Goal: Information Seeking & Learning: Find specific fact

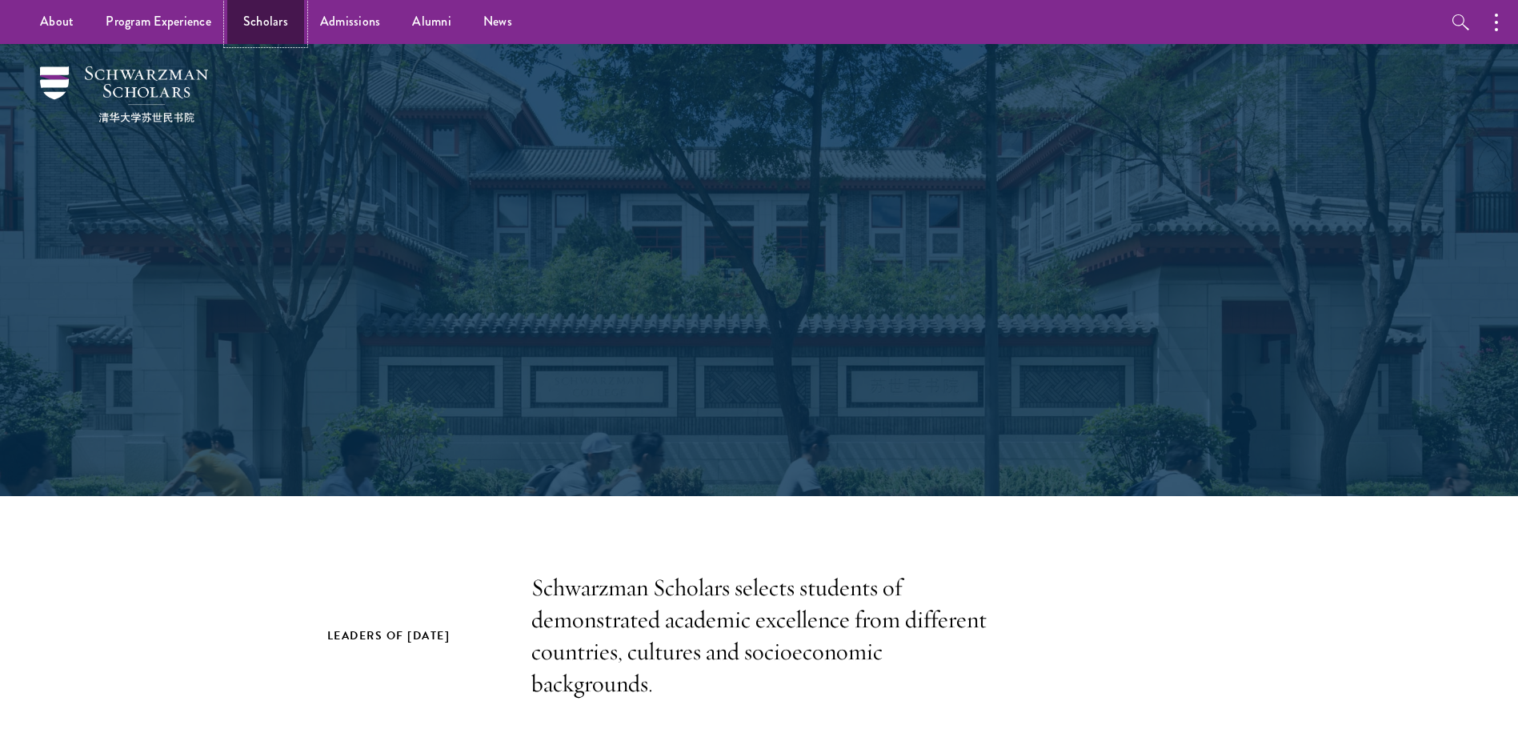
click at [254, 20] on link "Scholars" at bounding box center [265, 22] width 77 height 44
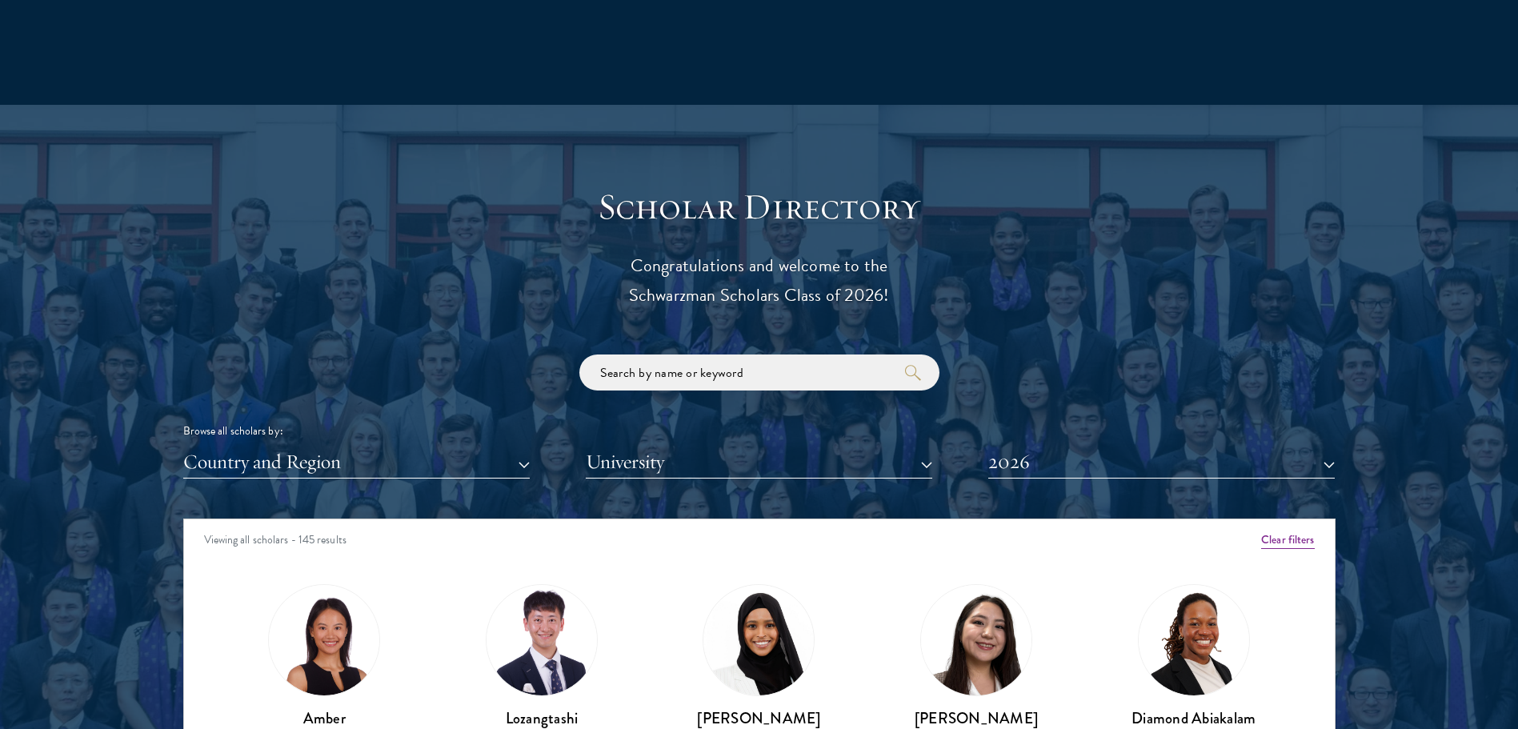
scroll to position [1841, 0]
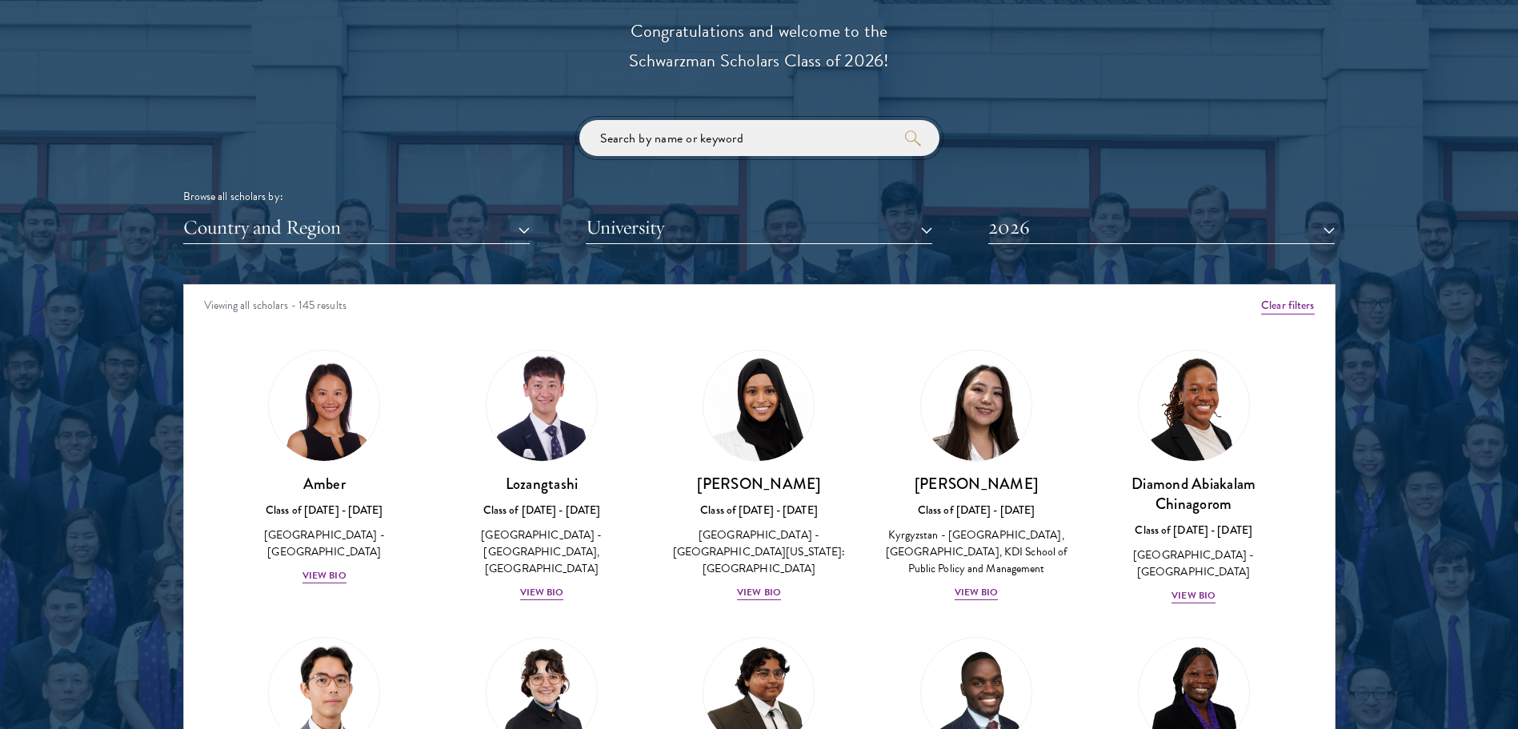
click at [781, 133] on input "search" at bounding box center [759, 138] width 360 height 36
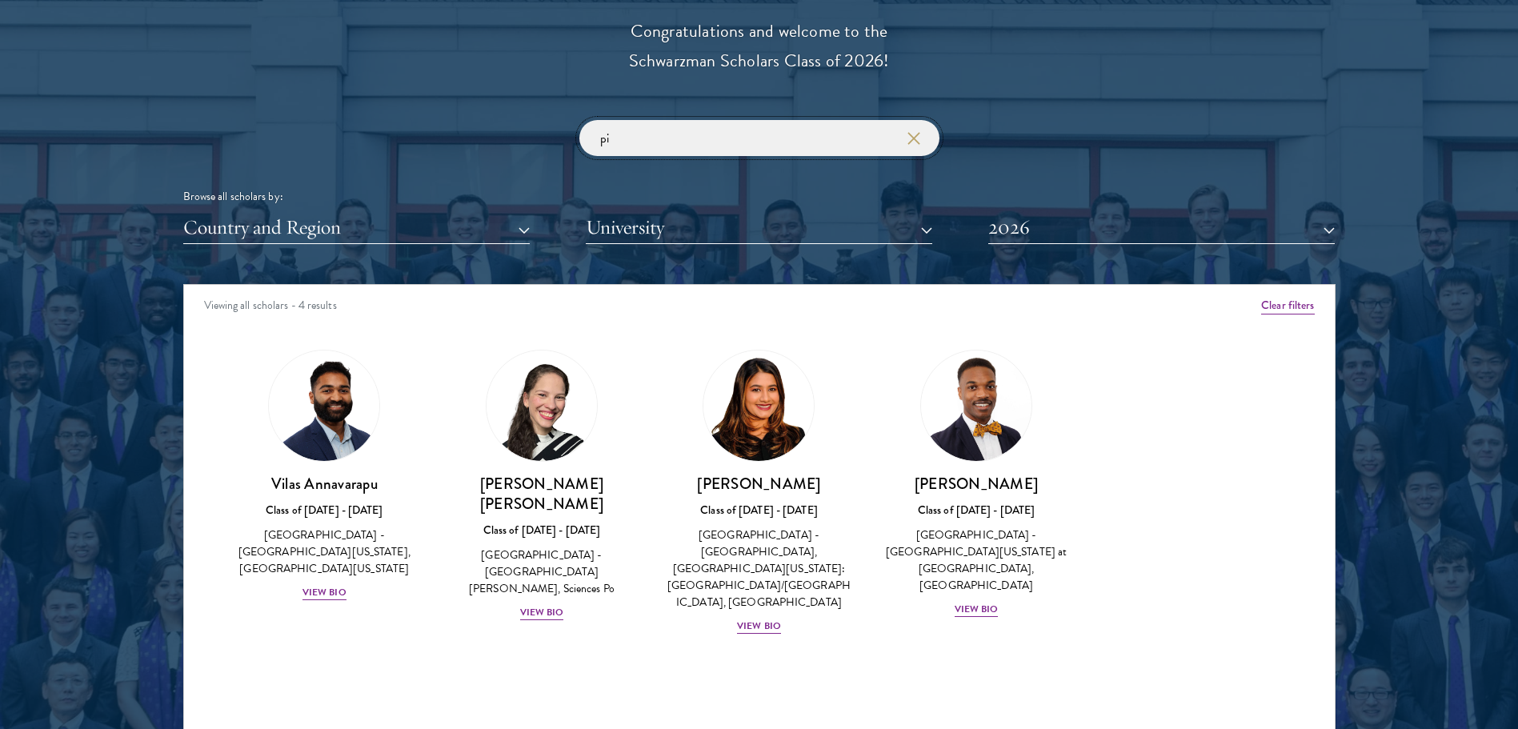
type input "p"
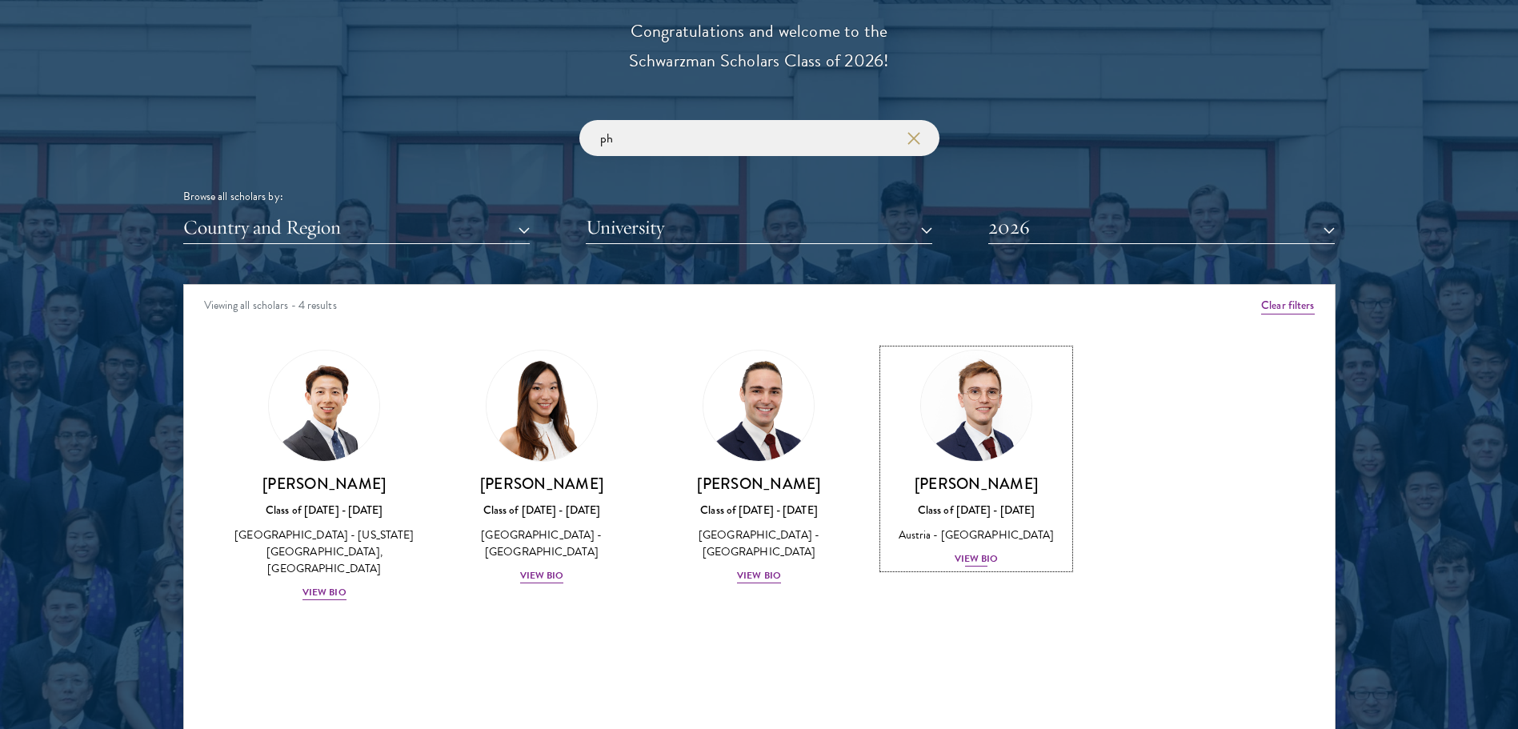
click at [992, 430] on img at bounding box center [976, 406] width 122 height 122
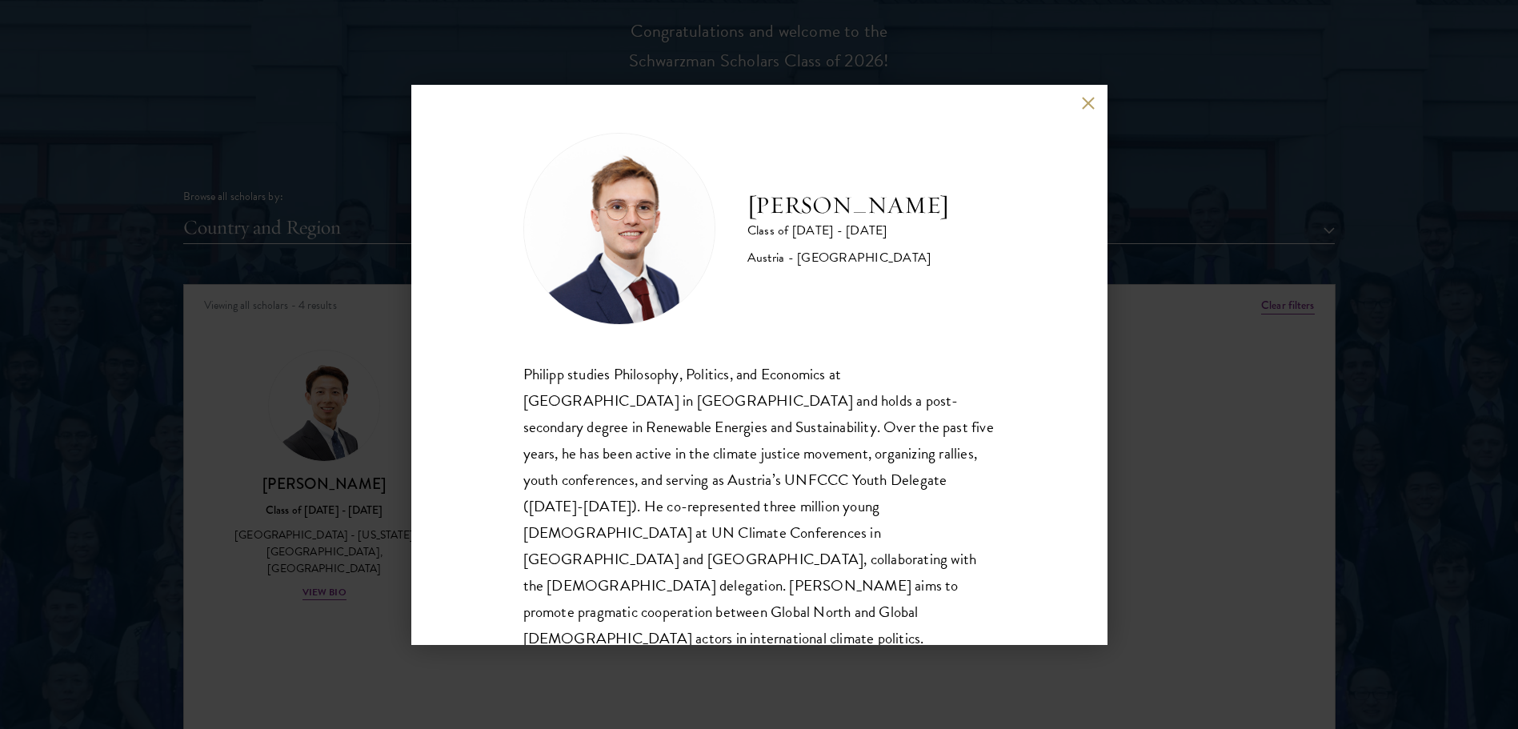
click at [1086, 110] on div "[PERSON_NAME] Class of [DATE] - [DATE] [GEOGRAPHIC_DATA] - [GEOGRAPHIC_DATA] [P…" at bounding box center [759, 365] width 696 height 560
click at [1088, 101] on button at bounding box center [1089, 104] width 14 height 14
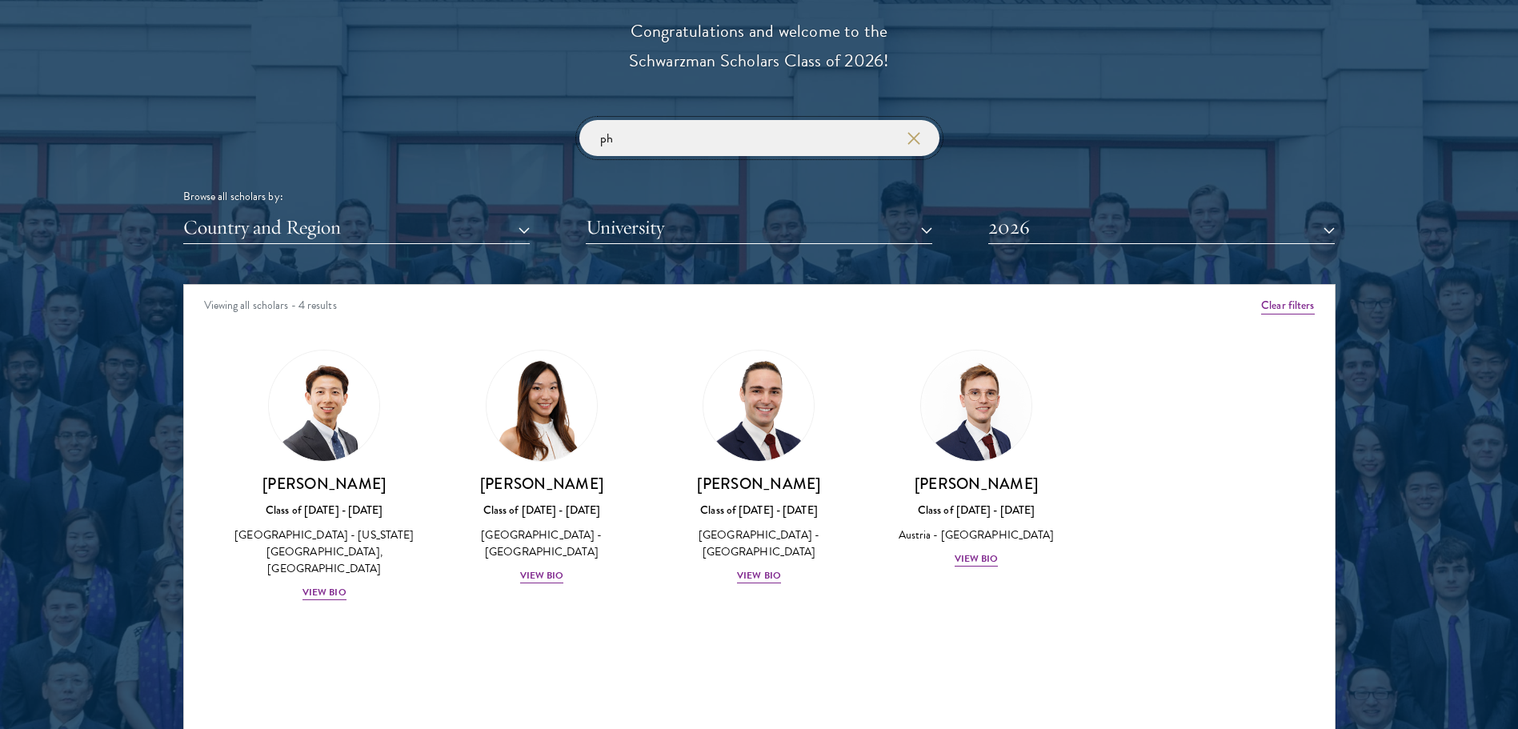
drag, startPoint x: 645, startPoint y: 150, endPoint x: 490, endPoint y: 137, distance: 155.8
click at [490, 137] on div "ph Browse all scholars by: Country and Region All Countries and Regions [GEOGRA…" at bounding box center [759, 182] width 1152 height 124
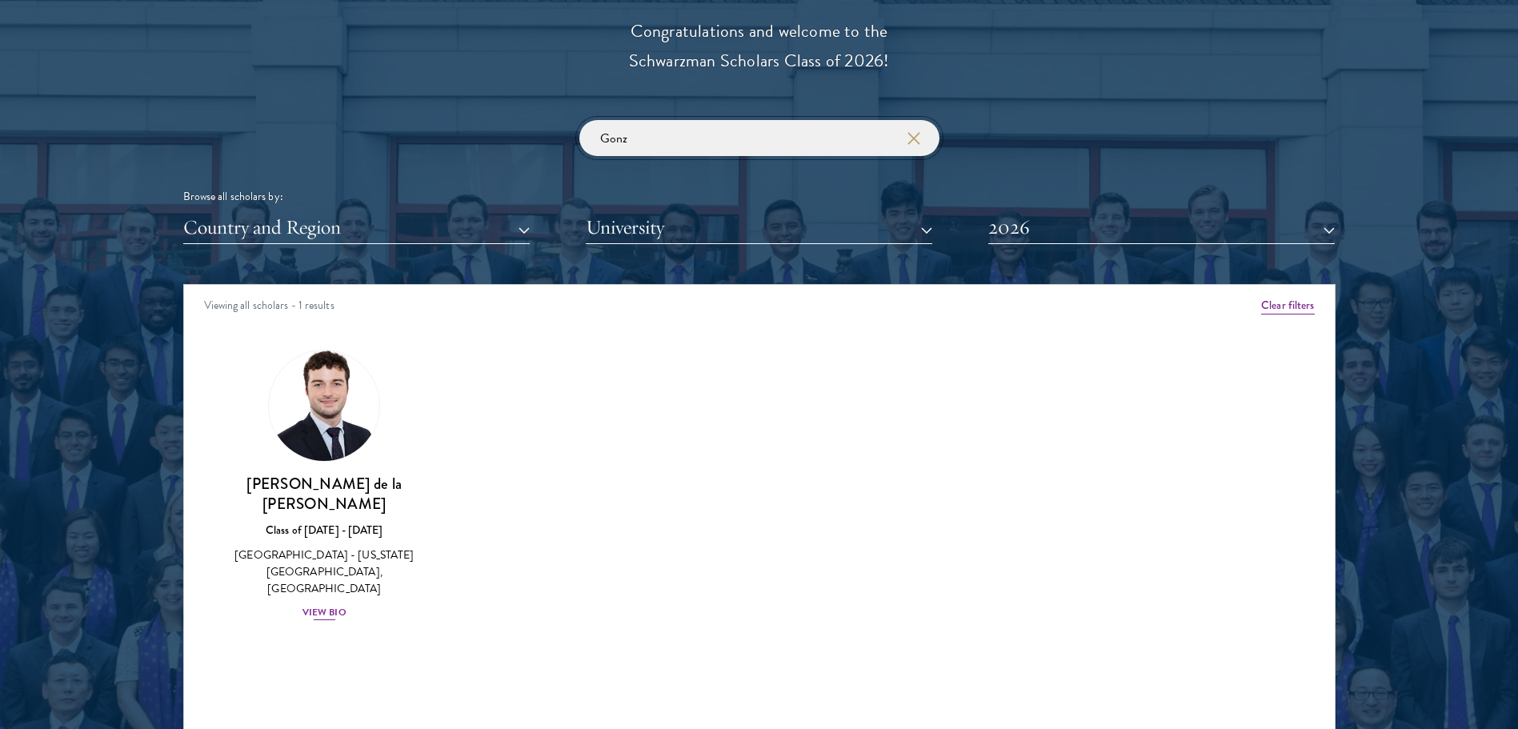
type input "Gonz"
click at [333, 403] on img at bounding box center [324, 406] width 122 height 122
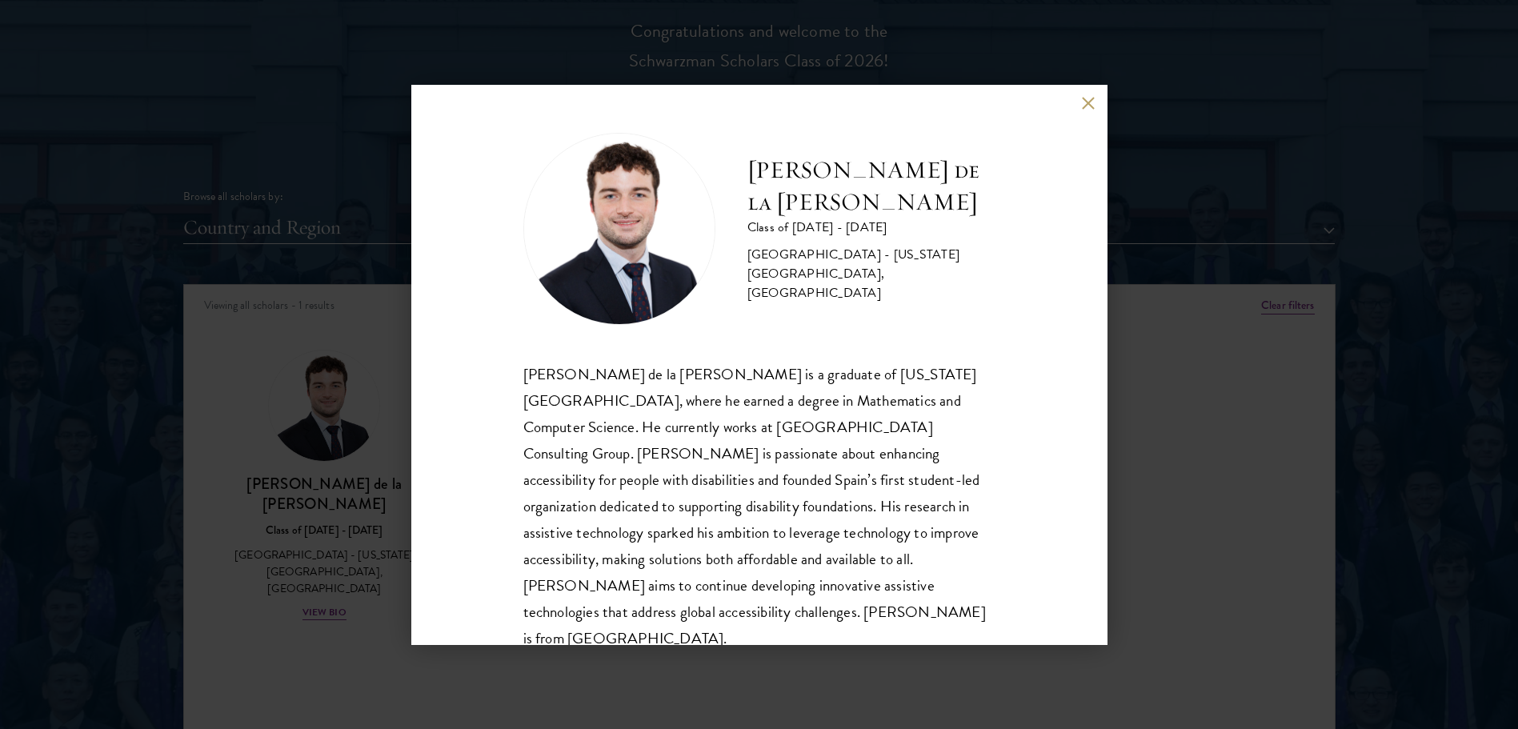
click at [637, 254] on img at bounding box center [619, 229] width 192 height 192
